Goal: Navigation & Orientation: Find specific page/section

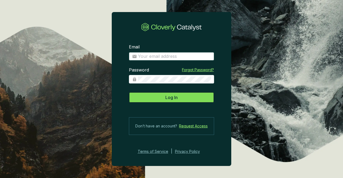
type input "[EMAIL_ADDRESS][DOMAIN_NAME]"
click at [173, 98] on span "Log In" at bounding box center [171, 97] width 12 height 6
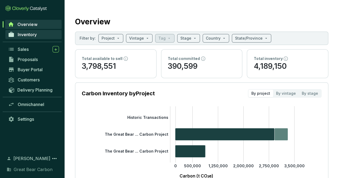
click at [39, 35] on link "Inventory" at bounding box center [33, 34] width 56 height 9
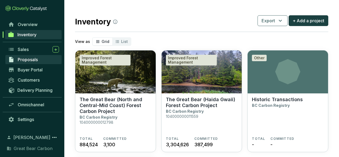
click at [30, 57] on span "Proposals" at bounding box center [28, 59] width 20 height 5
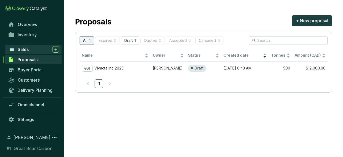
click at [28, 46] on link "Sales" at bounding box center [33, 49] width 56 height 9
